Goal: Transaction & Acquisition: Purchase product/service

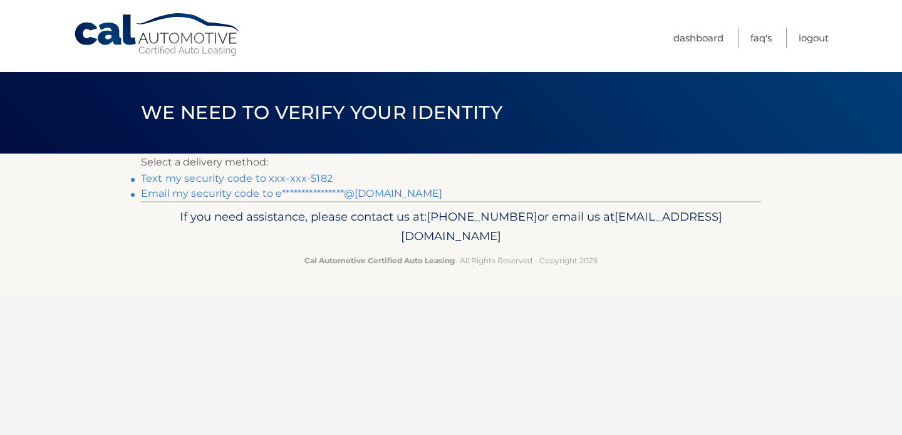
click at [209, 177] on link "Text my security code to xxx-xxx-5182" at bounding box center [237, 178] width 192 height 12
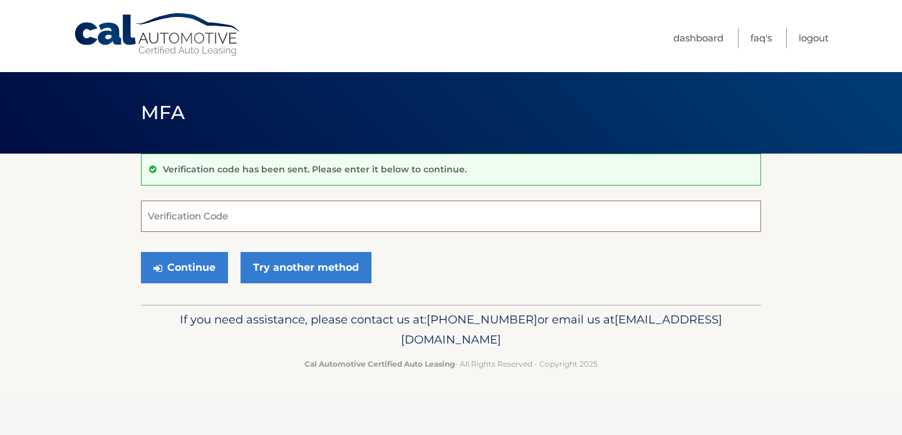
click at [203, 217] on input "Verification Code" at bounding box center [451, 215] width 620 height 31
type input "455363"
click at [199, 267] on button "Continue" at bounding box center [184, 267] width 87 height 31
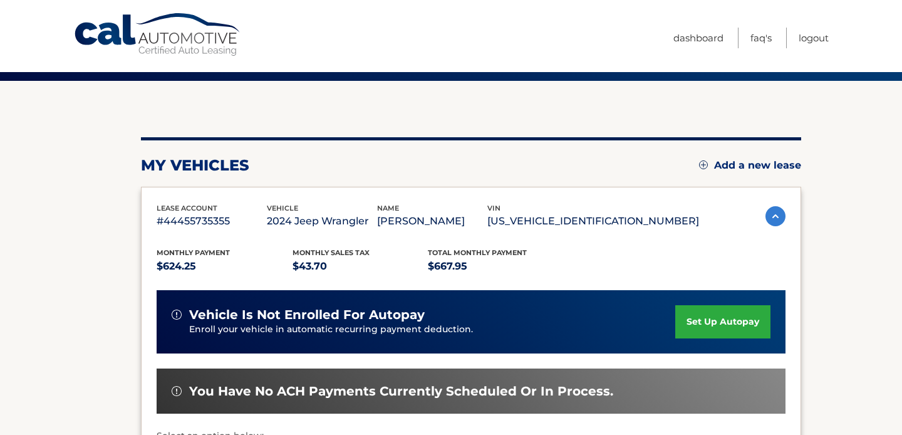
scroll to position [73, 0]
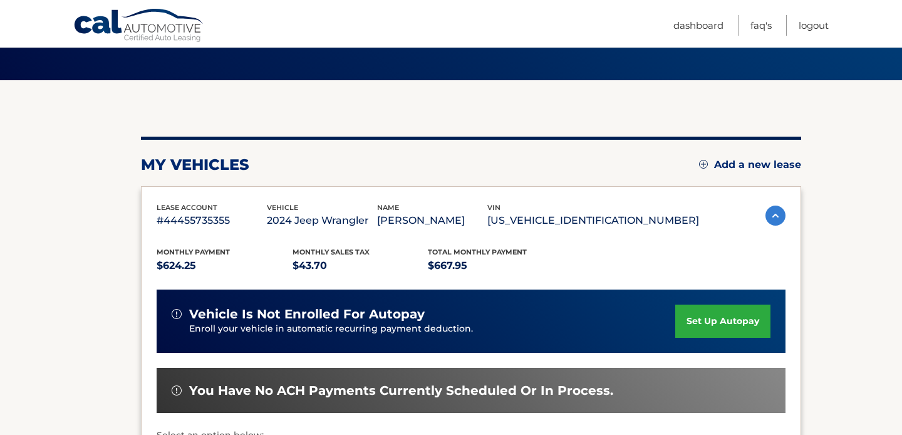
click at [713, 325] on link "set up autopay" at bounding box center [722, 320] width 95 height 33
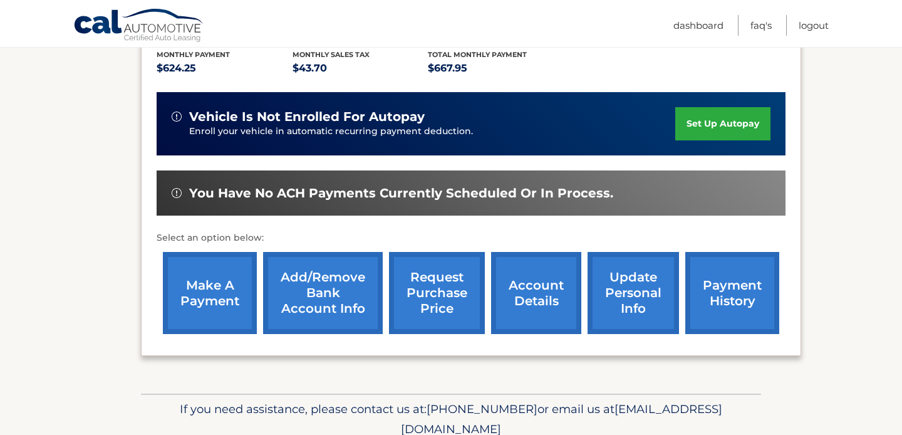
scroll to position [283, 0]
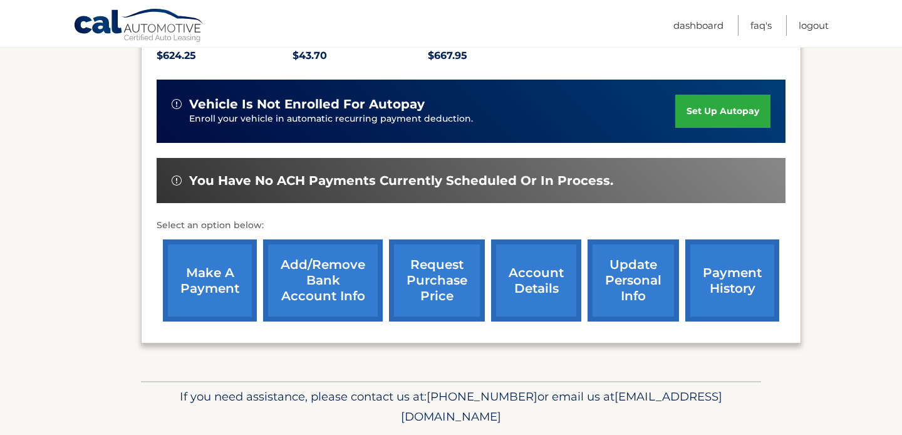
click at [229, 279] on link "make a payment" at bounding box center [210, 280] width 94 height 82
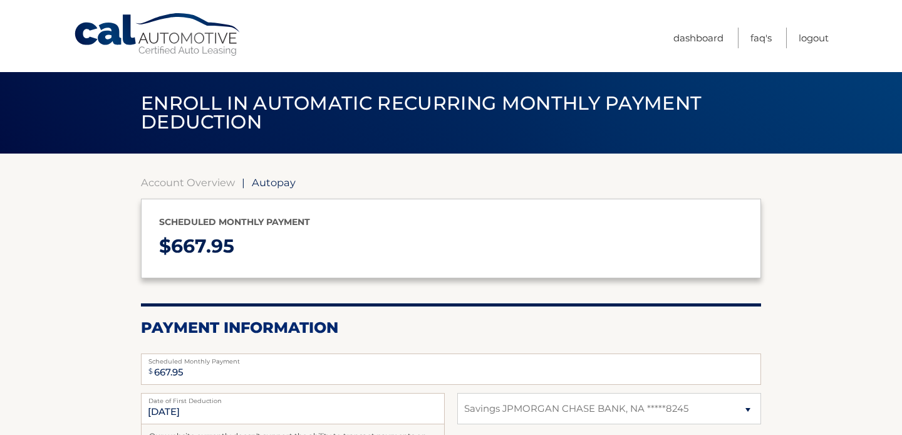
select select "N2NmN2RjMjItOGJiNy00ZjUyLWFkZTYtYWNkYjA3Y2I0ZDhk"
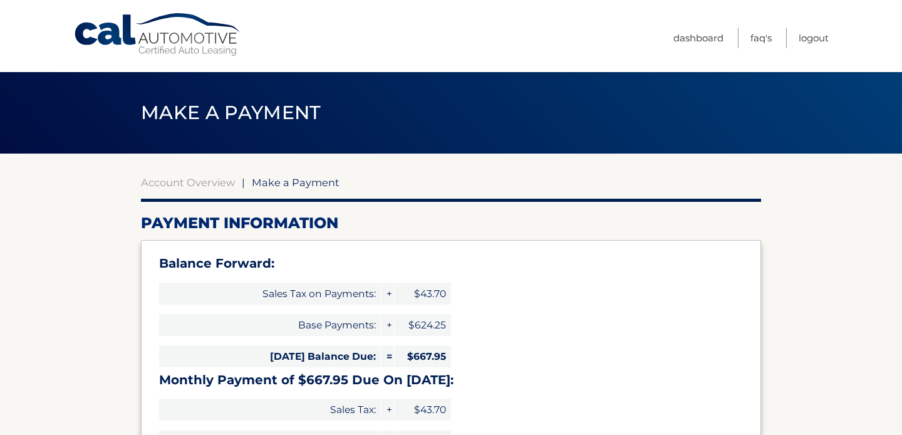
select select "N2NmN2RjMjItOGJiNy00ZjUyLWFkZTYtYWNkYjA3Y2I0ZDhk"
click at [268, 179] on span "Make a Payment" at bounding box center [296, 182] width 88 height 13
click at [207, 186] on link "Account Overview" at bounding box center [188, 182] width 94 height 13
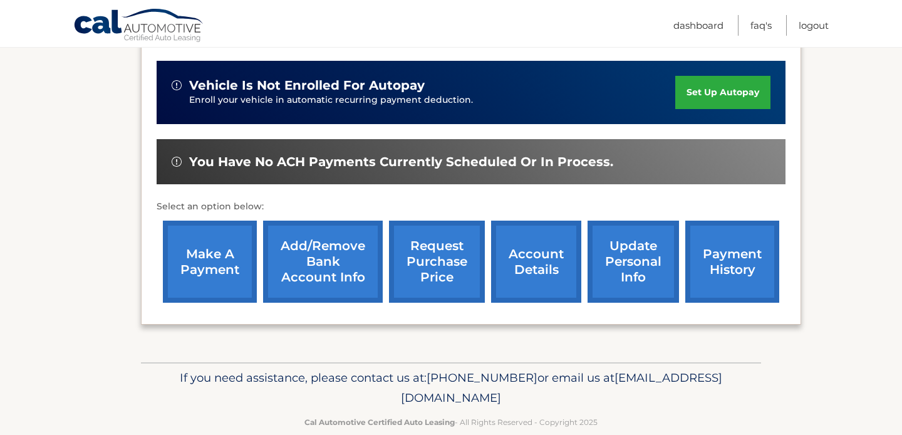
scroll to position [324, 0]
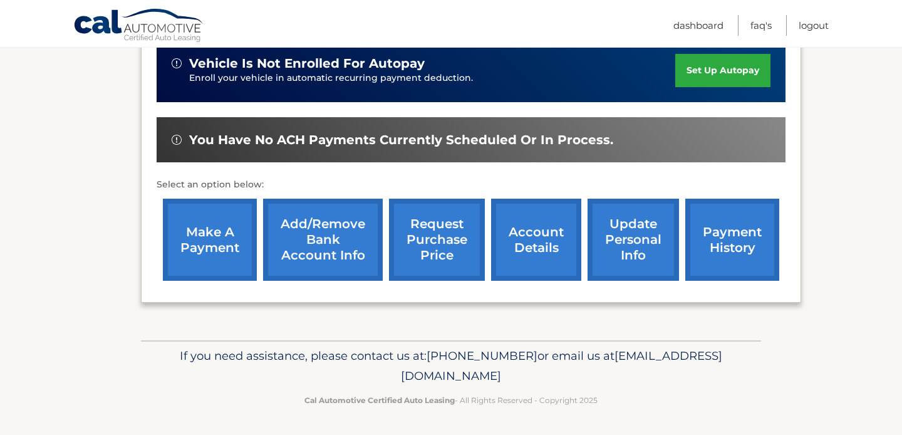
click at [227, 247] on link "make a payment" at bounding box center [210, 240] width 94 height 82
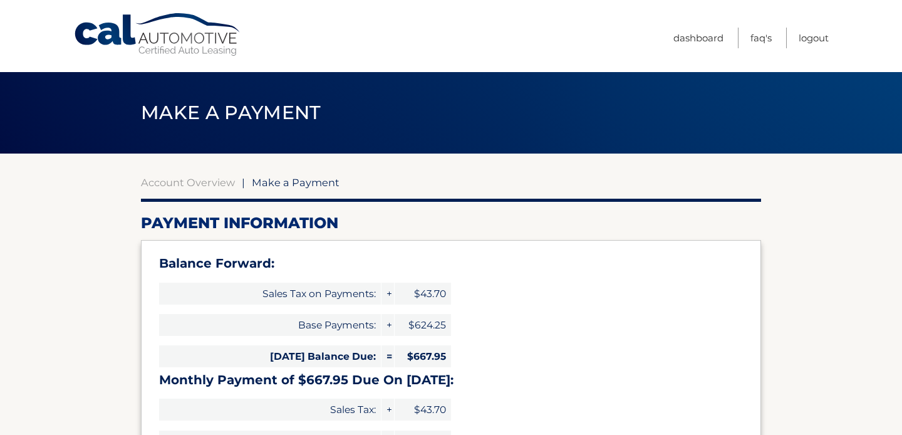
select select "N2NmN2RjMjItOGJiNy00ZjUyLWFkZTYtYWNkYjA3Y2I0ZDhk"
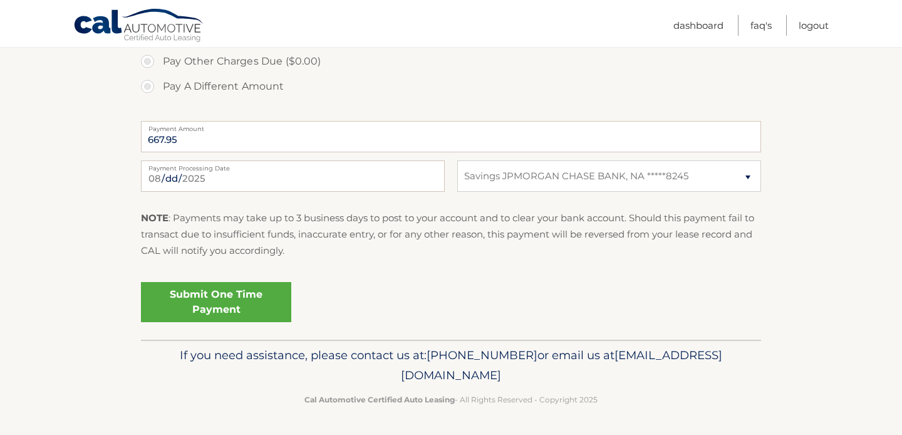
scroll to position [545, 0]
click at [214, 309] on link "Submit One Time Payment" at bounding box center [216, 302] width 150 height 40
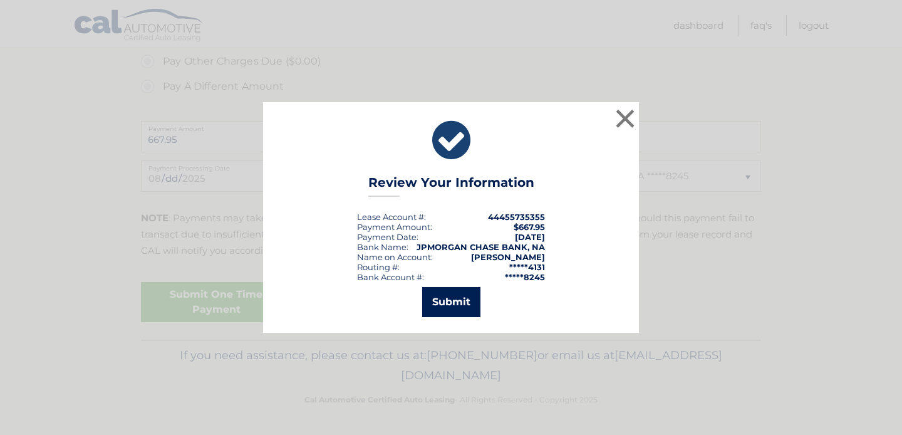
click at [455, 304] on button "Submit" at bounding box center [451, 302] width 58 height 30
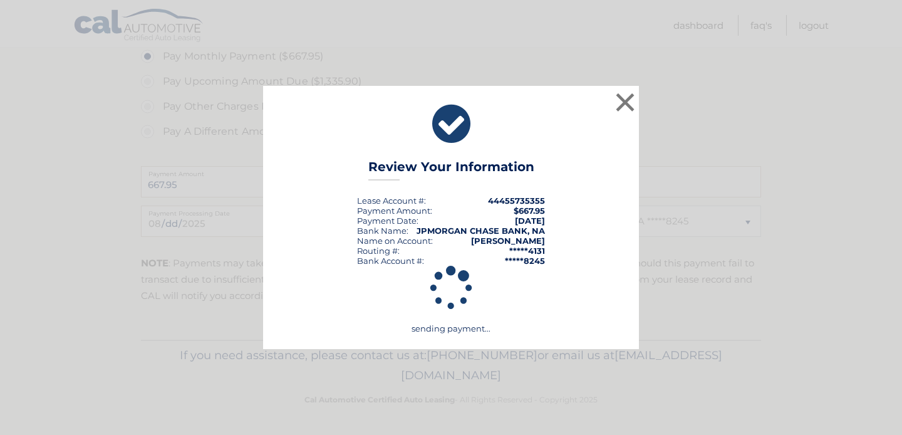
scroll to position [500, 0]
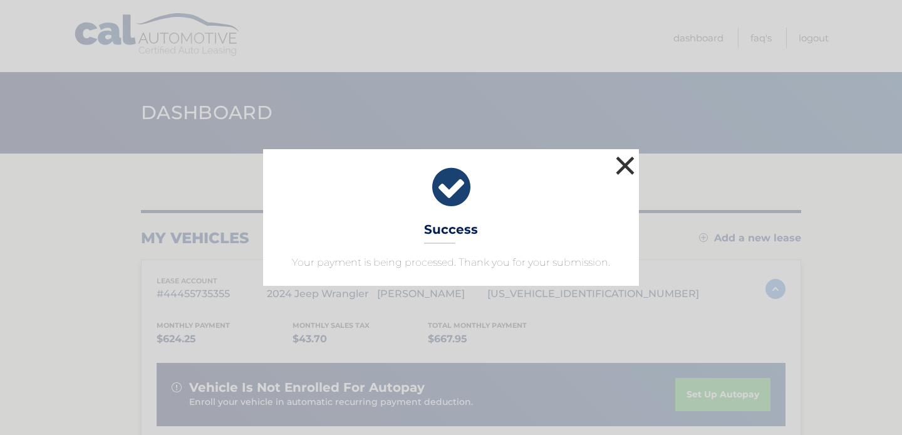
click at [628, 162] on button "×" at bounding box center [625, 165] width 25 height 25
